Goal: Information Seeking & Learning: Learn about a topic

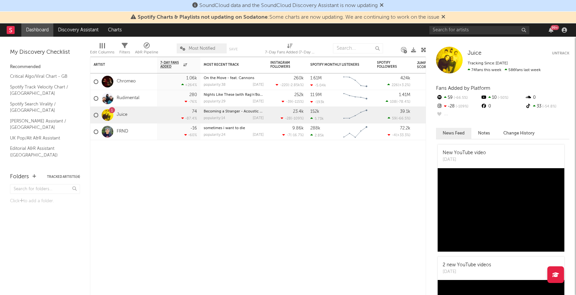
click at [455, 31] on input "text" at bounding box center [480, 30] width 100 height 8
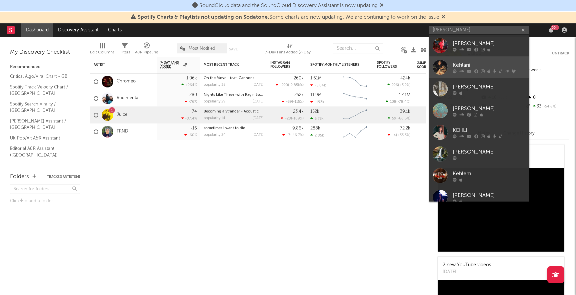
type input "[PERSON_NAME]"
click at [471, 62] on div "Kehlani" at bounding box center [489, 65] width 73 height 8
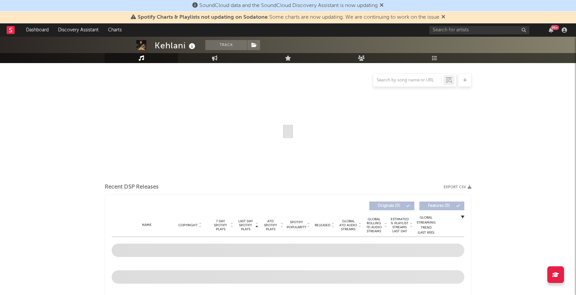
select select "6m"
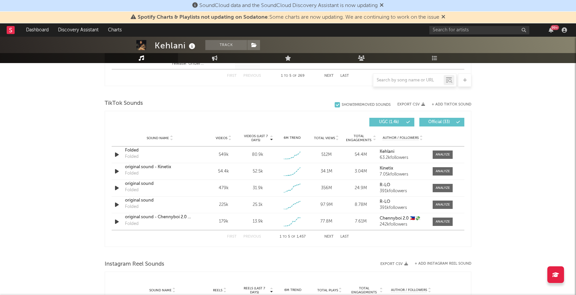
scroll to position [424, 0]
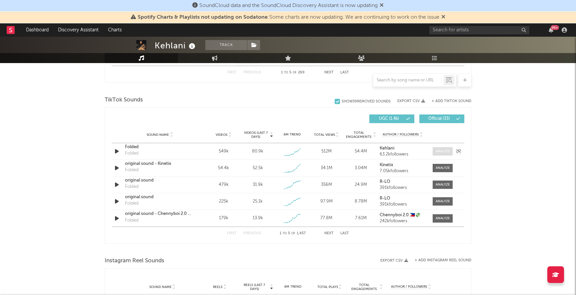
click at [447, 153] on div at bounding box center [443, 151] width 14 height 5
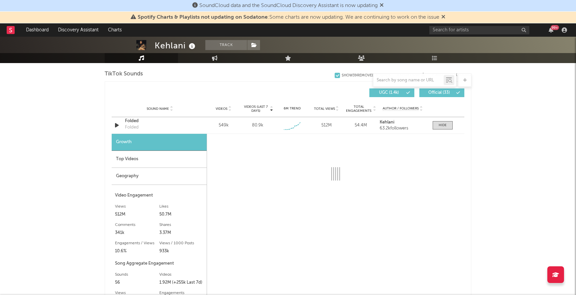
select select "1w"
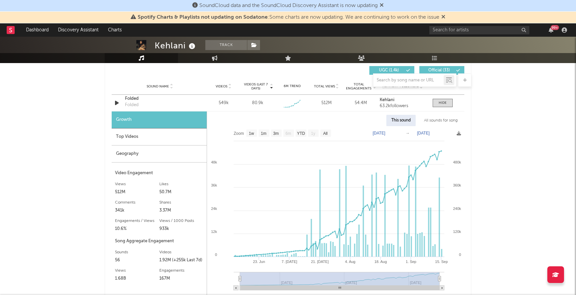
scroll to position [478, 0]
